Goal: Navigation & Orientation: Go to known website

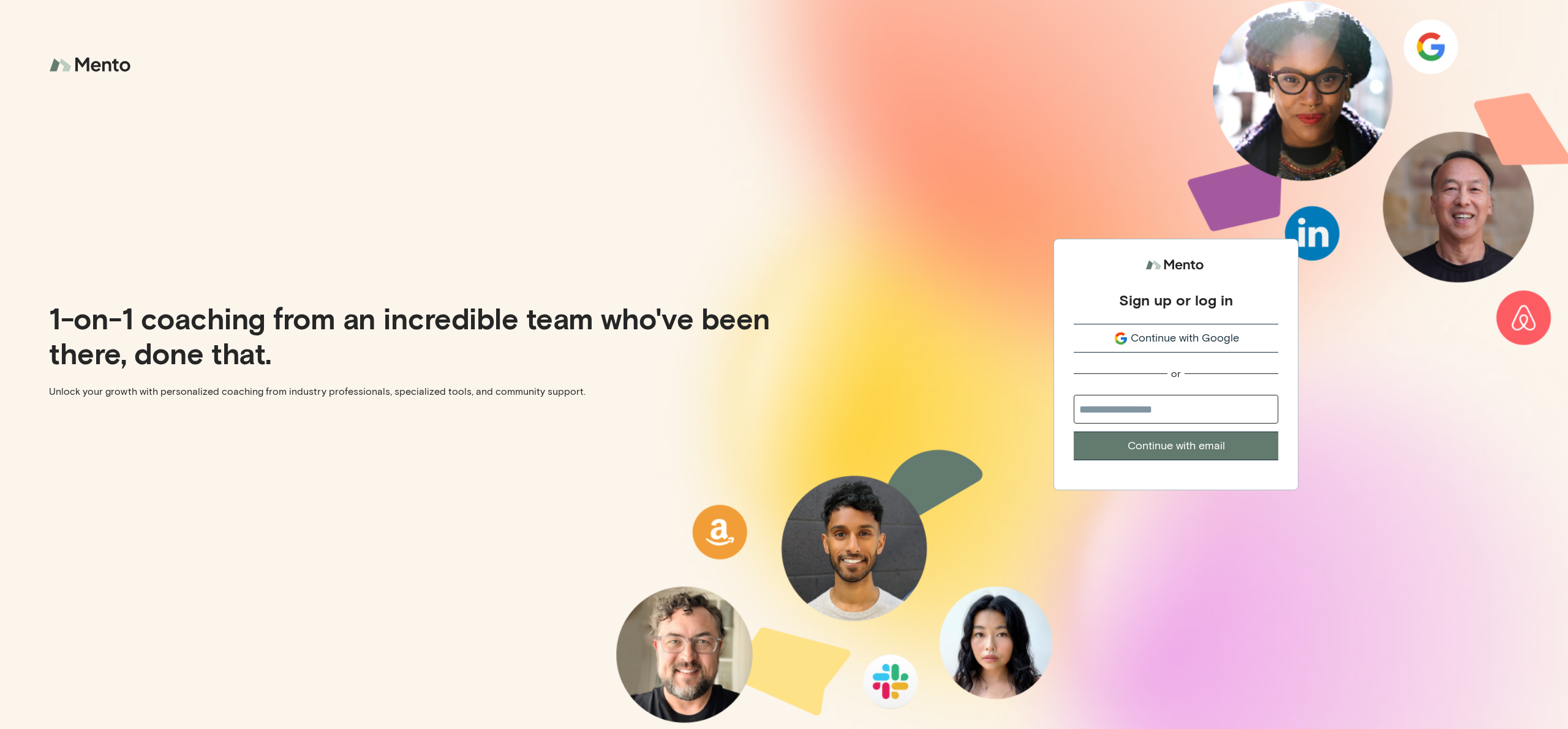
click at [1140, 334] on span "Continue with Google" at bounding box center [1185, 338] width 108 height 17
click at [1171, 330] on span "Continue with Google" at bounding box center [1185, 338] width 108 height 17
click at [1160, 439] on button "Continue with email" at bounding box center [1176, 445] width 204 height 28
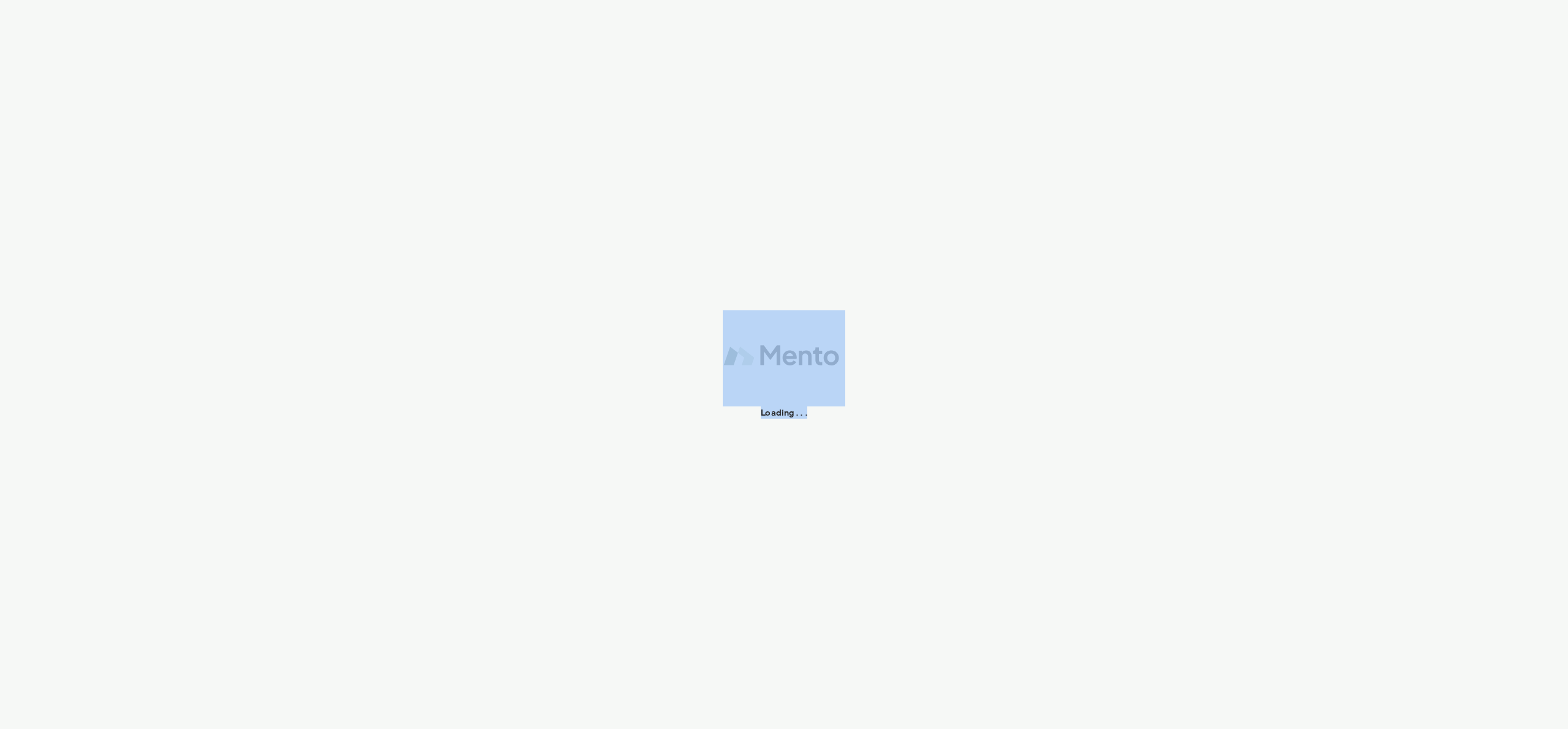
click at [1156, 398] on div "Loading . . ." at bounding box center [784, 364] width 1568 height 729
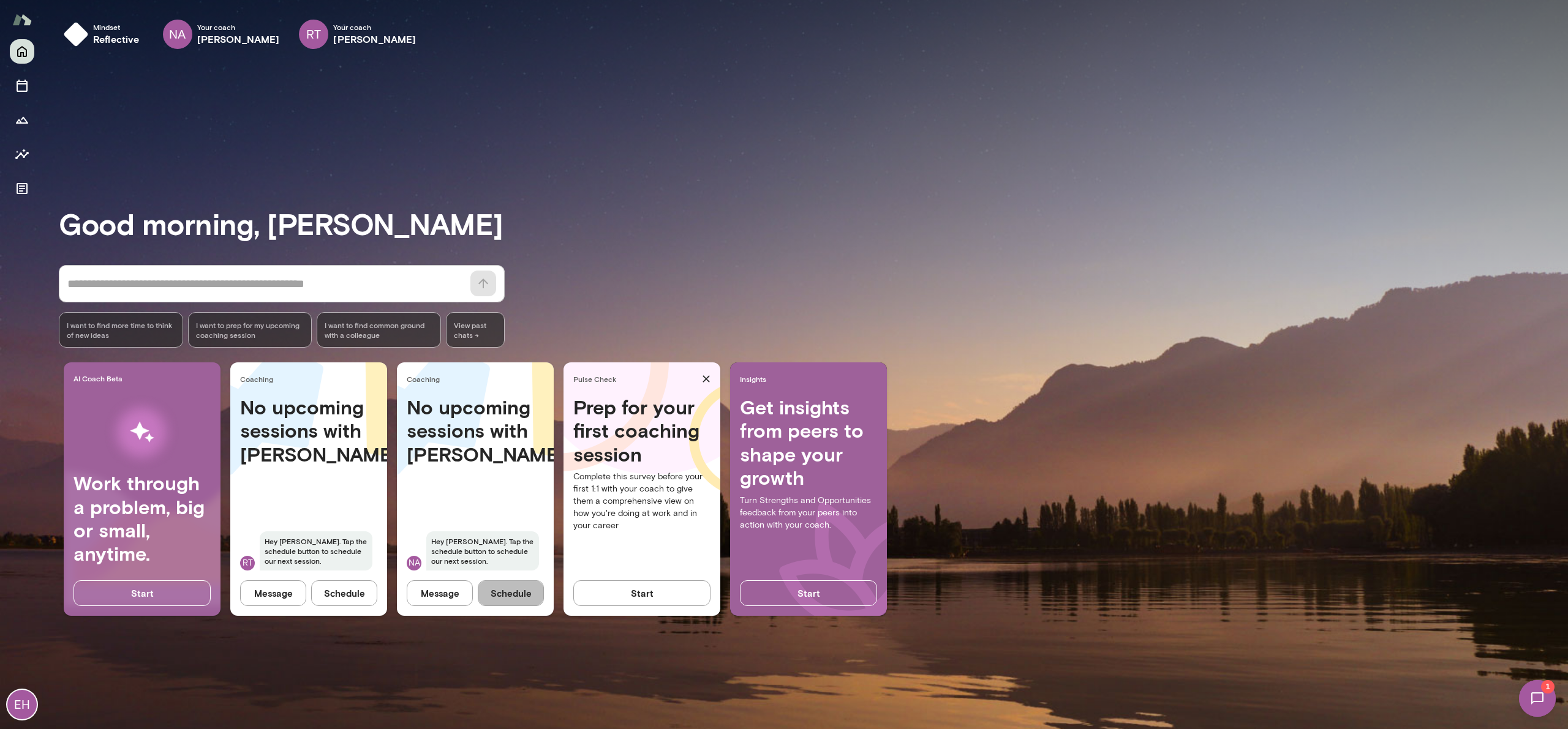
click at [496, 592] on button "Schedule" at bounding box center [510, 593] width 66 height 26
